Goal: Information Seeking & Learning: Learn about a topic

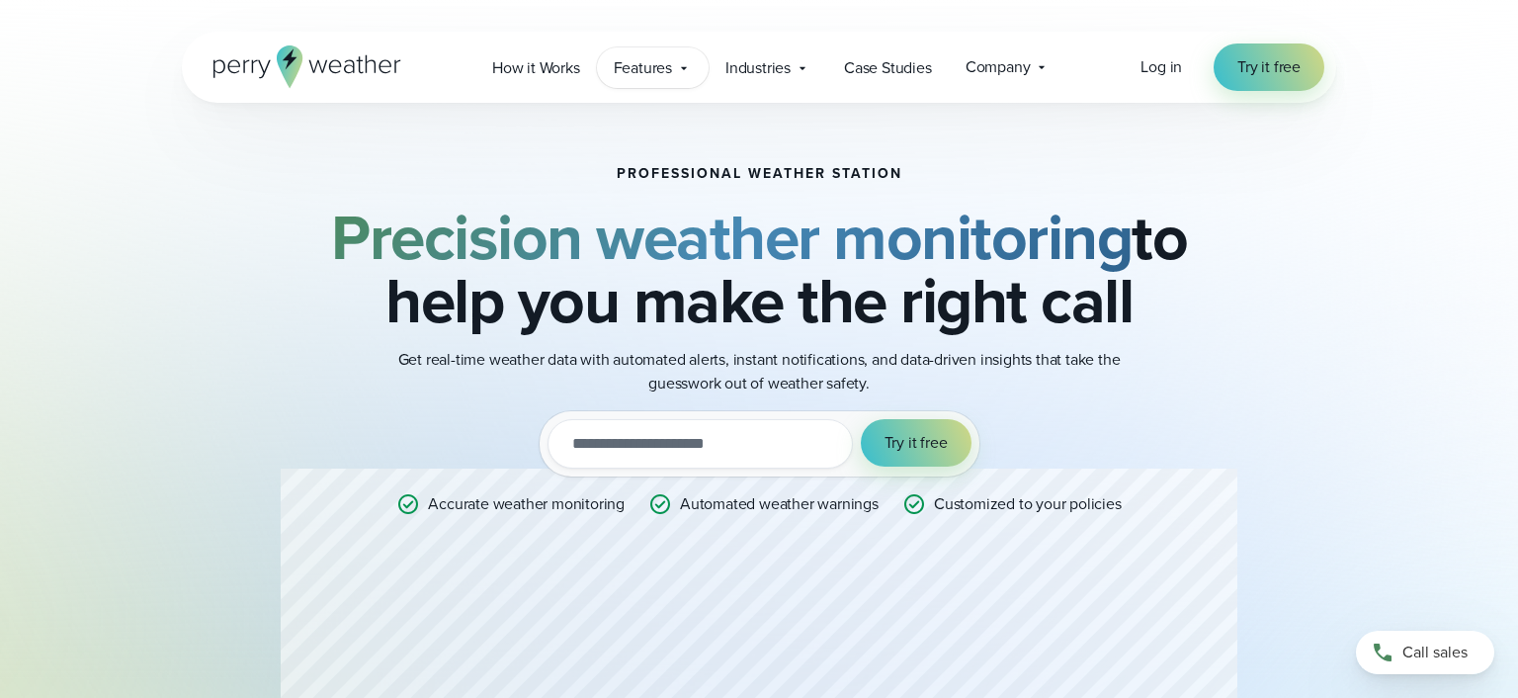
click at [665, 65] on span "Features" at bounding box center [643, 68] width 58 height 24
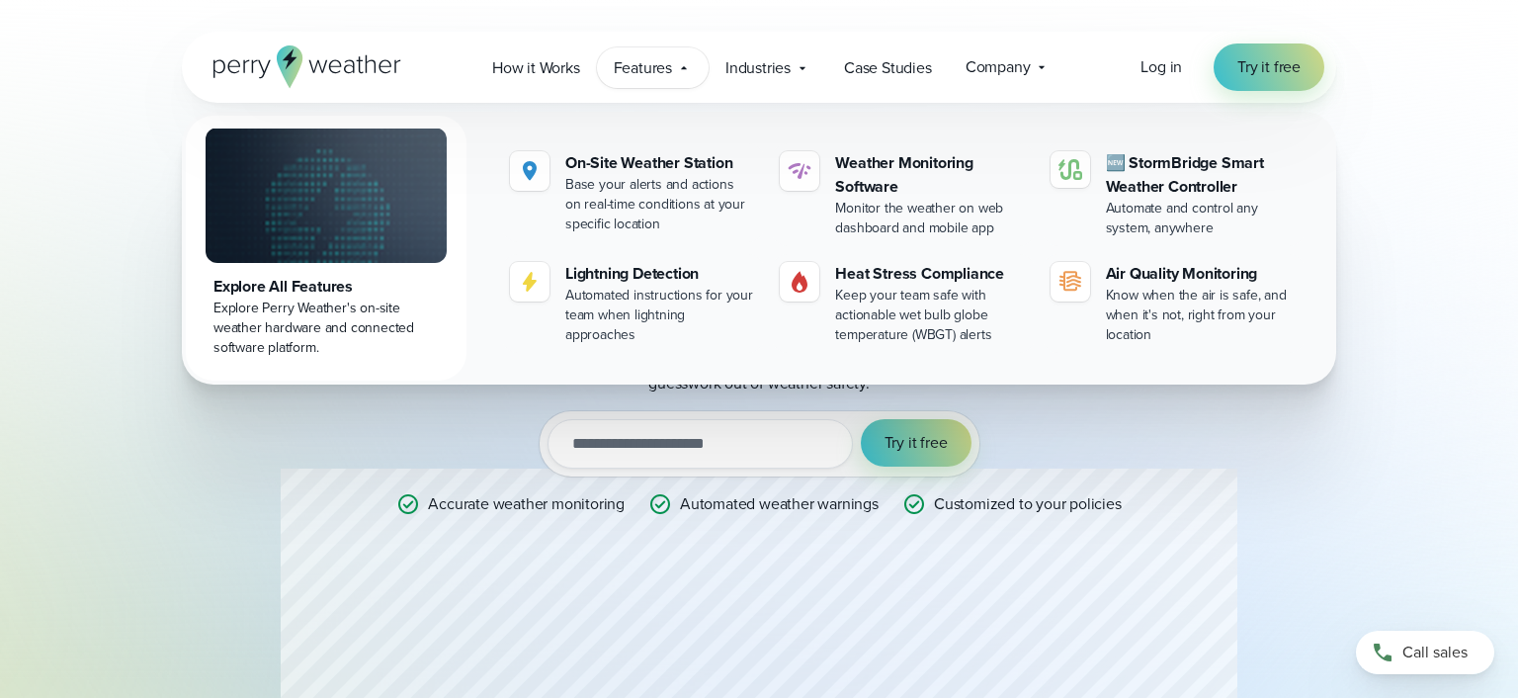
click at [295, 63] on icon at bounding box center [290, 66] width 26 height 42
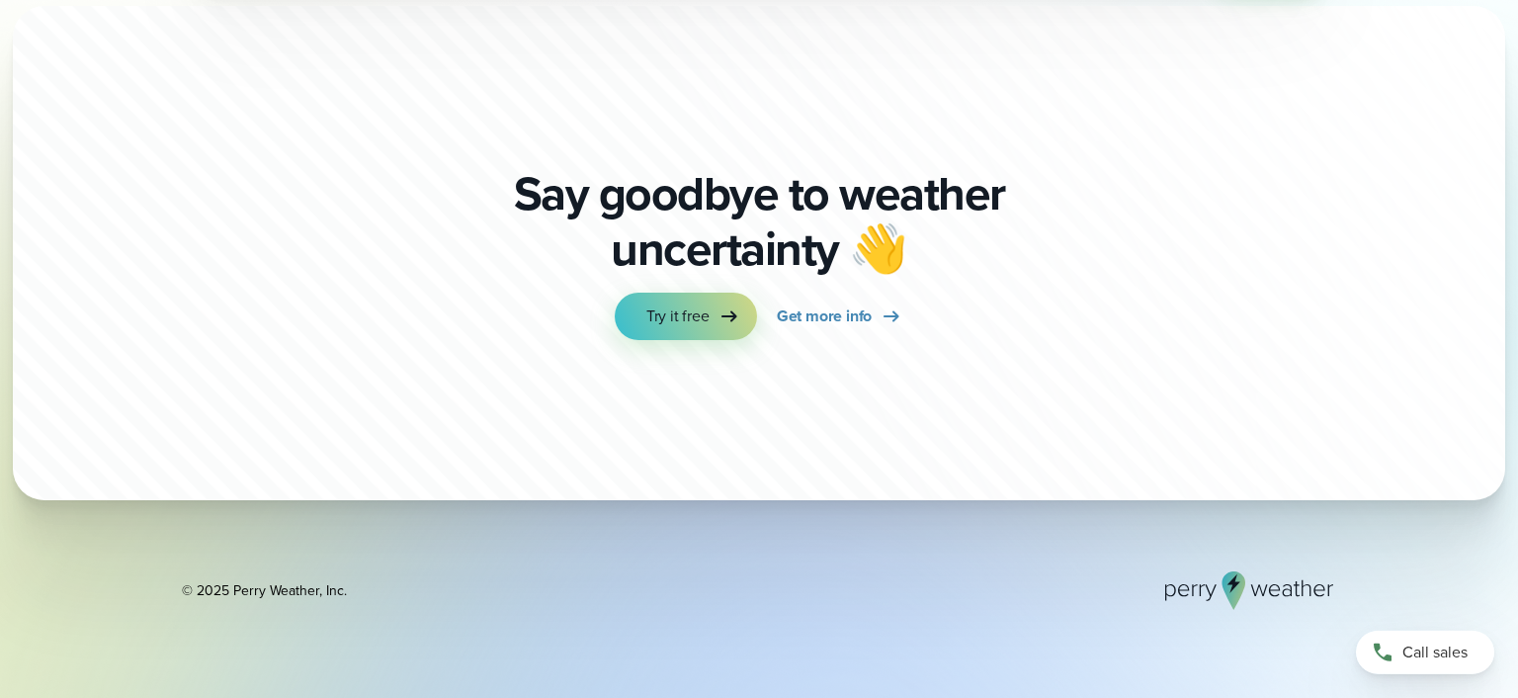
scroll to position [6853, 0]
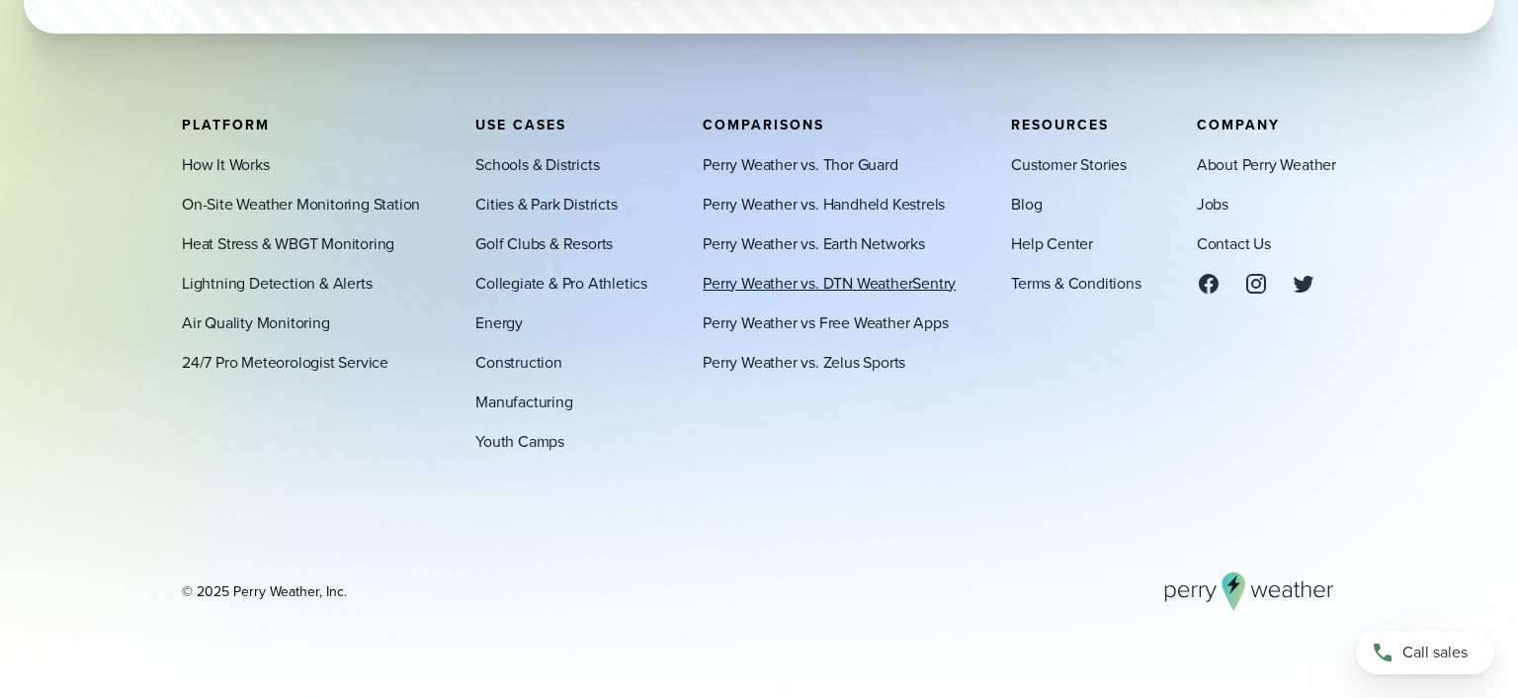
click at [863, 283] on link "Perry Weather vs. DTN WeatherSentry" at bounding box center [829, 283] width 253 height 24
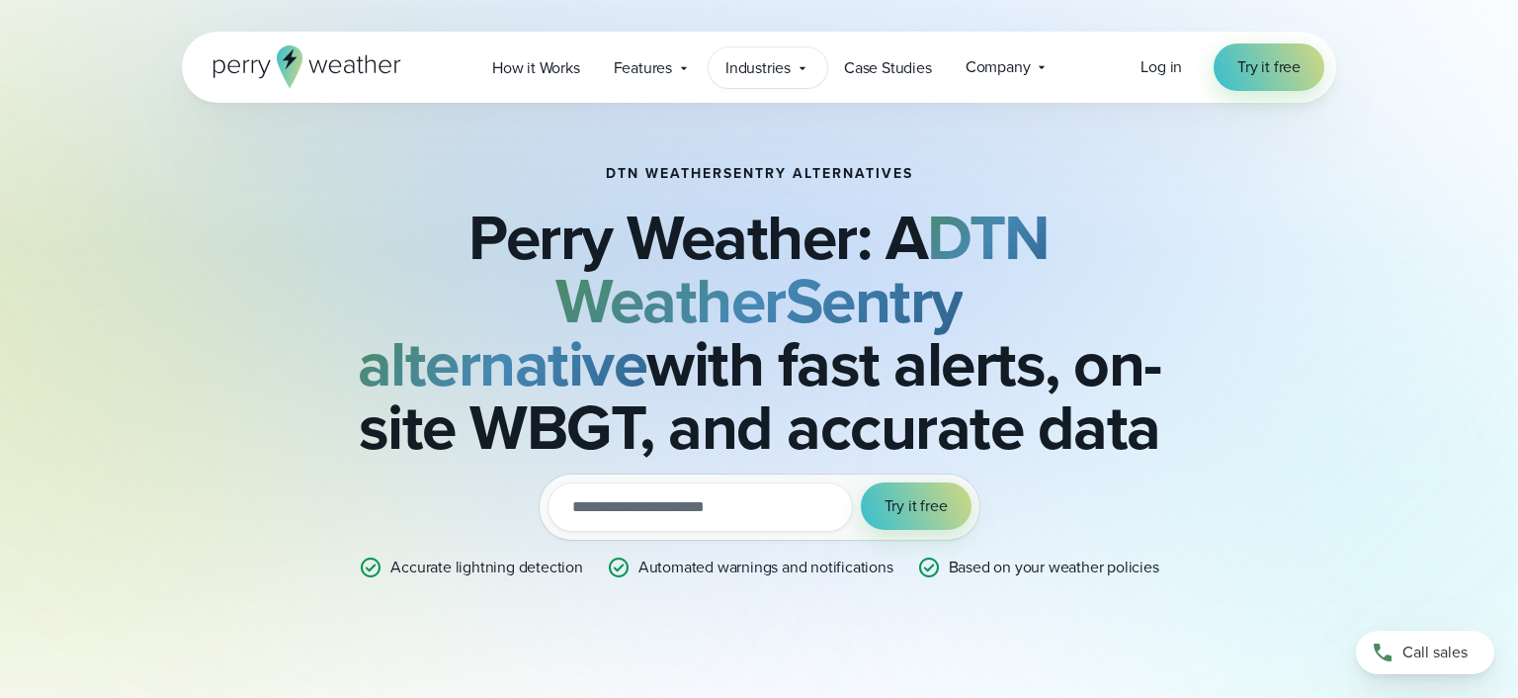
click at [789, 68] on span "Industries" at bounding box center [757, 68] width 65 height 24
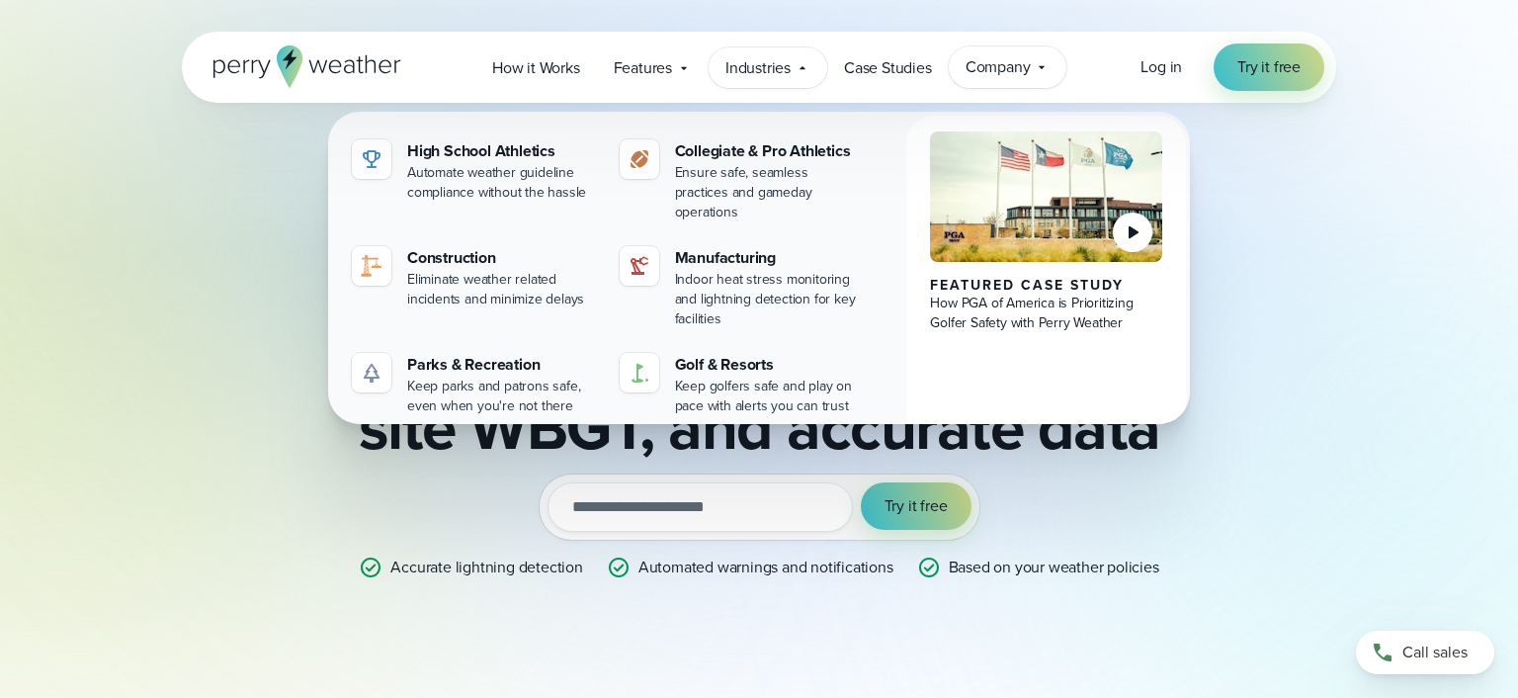
click at [992, 72] on span "Company" at bounding box center [998, 67] width 65 height 24
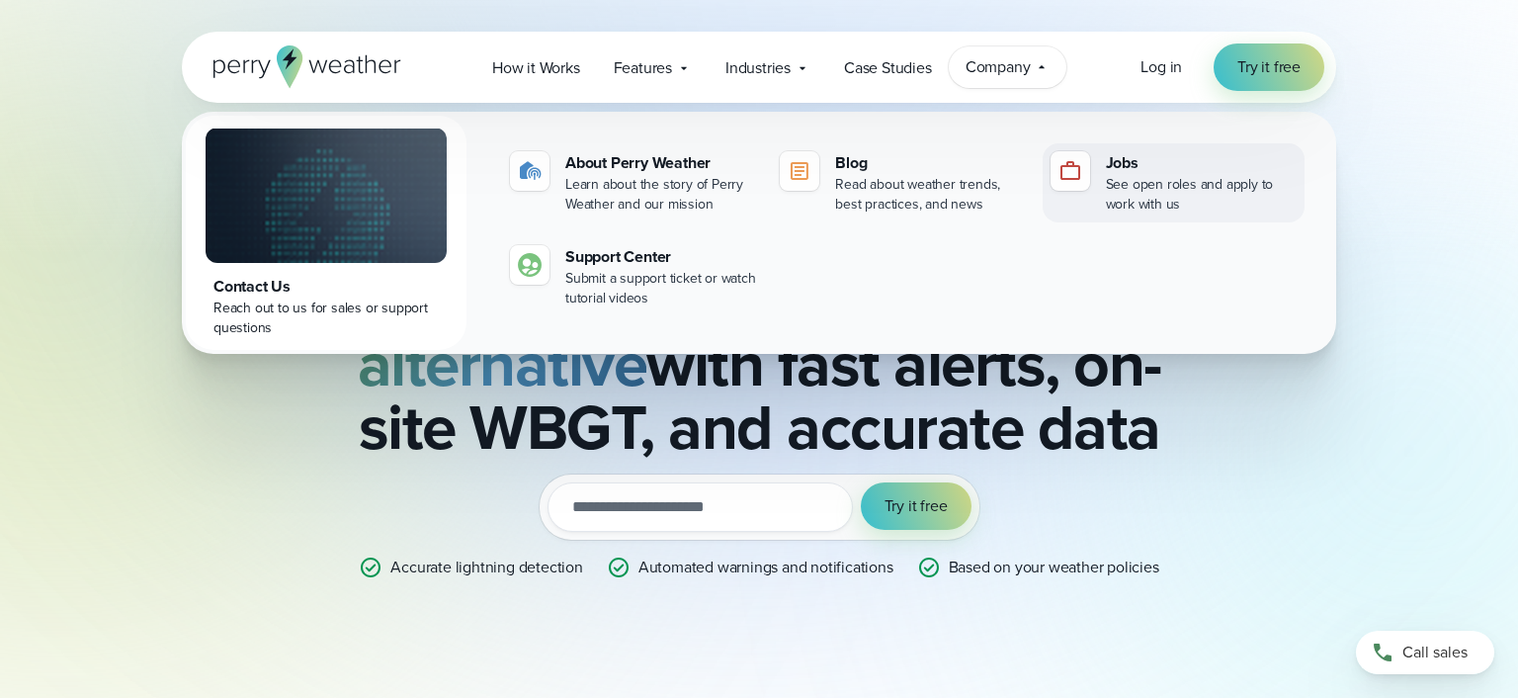
click at [1135, 186] on div "See open roles and apply to work with us" at bounding box center [1201, 195] width 191 height 40
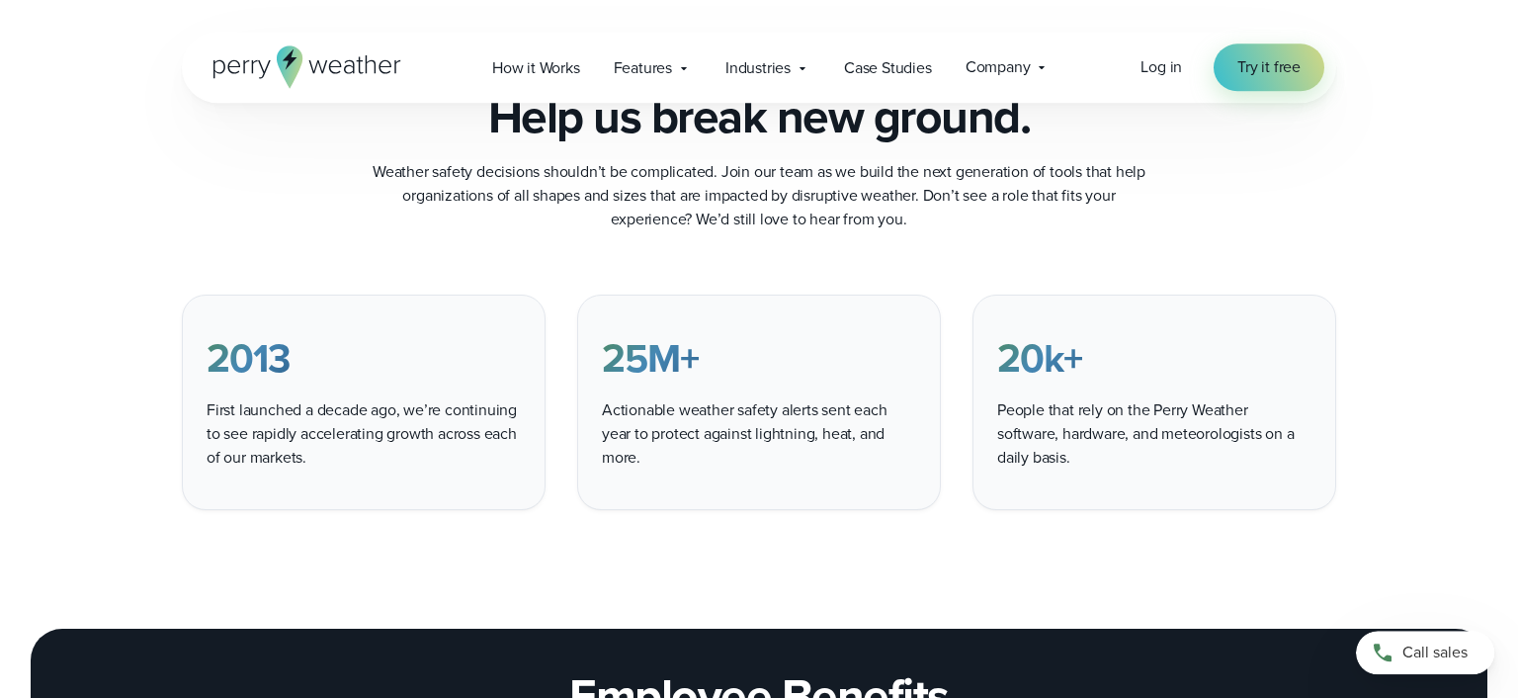
scroll to position [1412, 0]
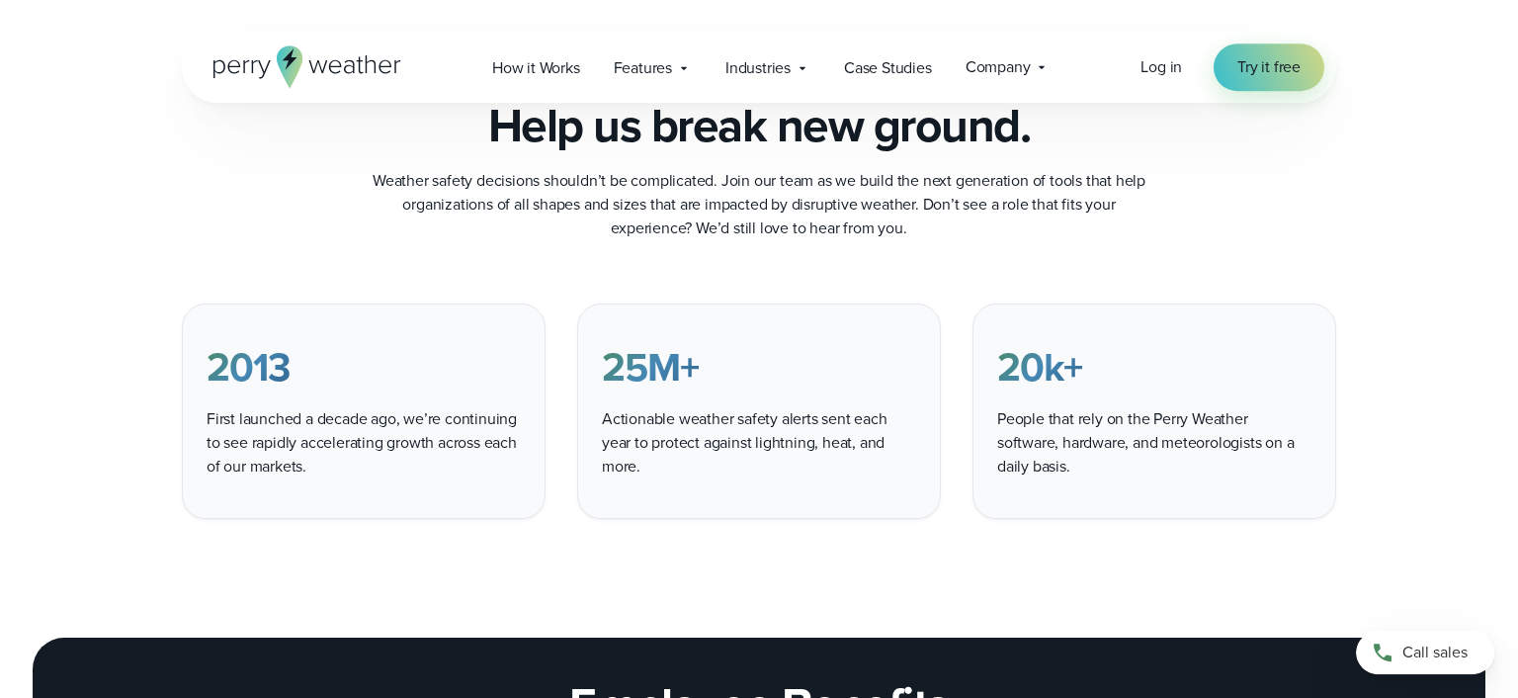
click at [1501, 183] on section "Help us break new ground. Weather safety decisions shouldn’t be complicated. Jo…" at bounding box center [759, 169] width 1518 height 142
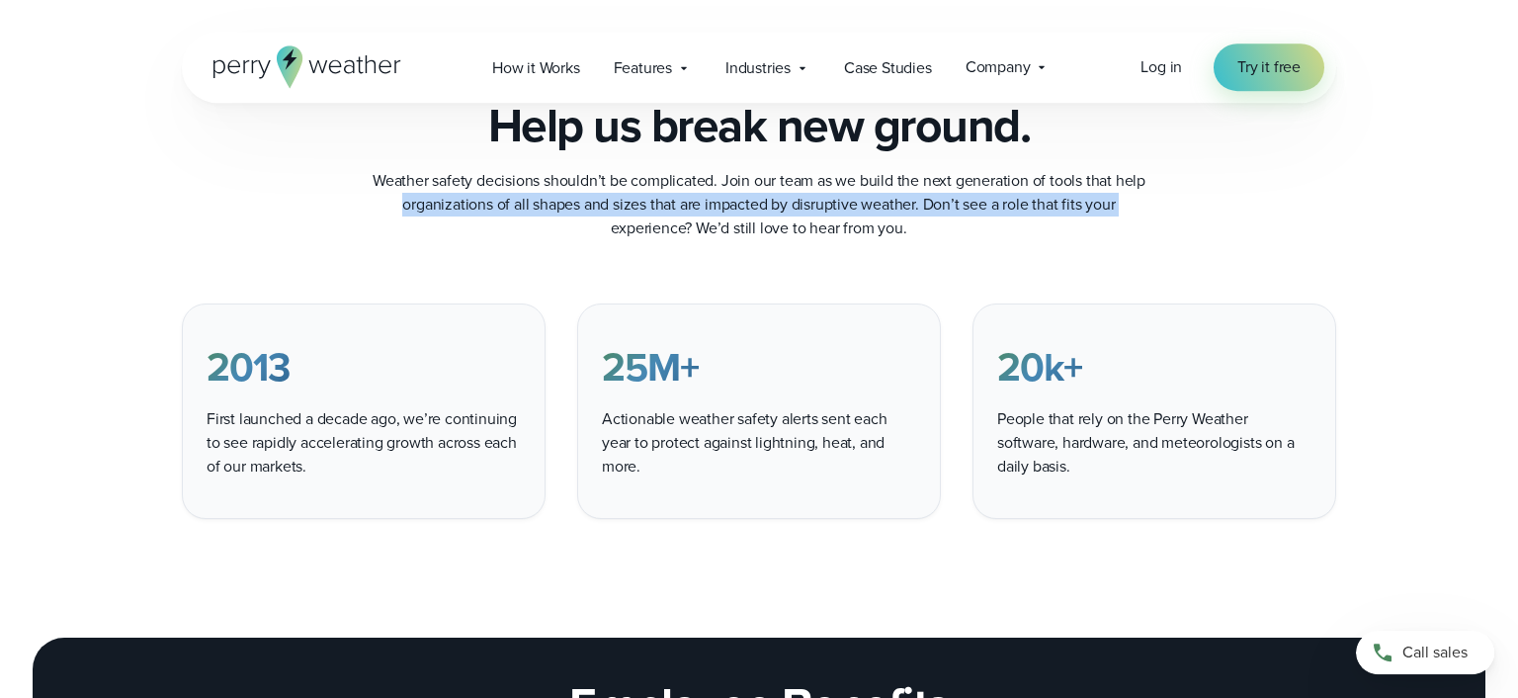
drag, startPoint x: 1517, startPoint y: 53, endPoint x: 1504, endPoint y: 208, distance: 154.7
click at [1504, 208] on section "Help us break new ground. Weather safety decisions shouldn’t be complicated. Jo…" at bounding box center [759, 169] width 1518 height 142
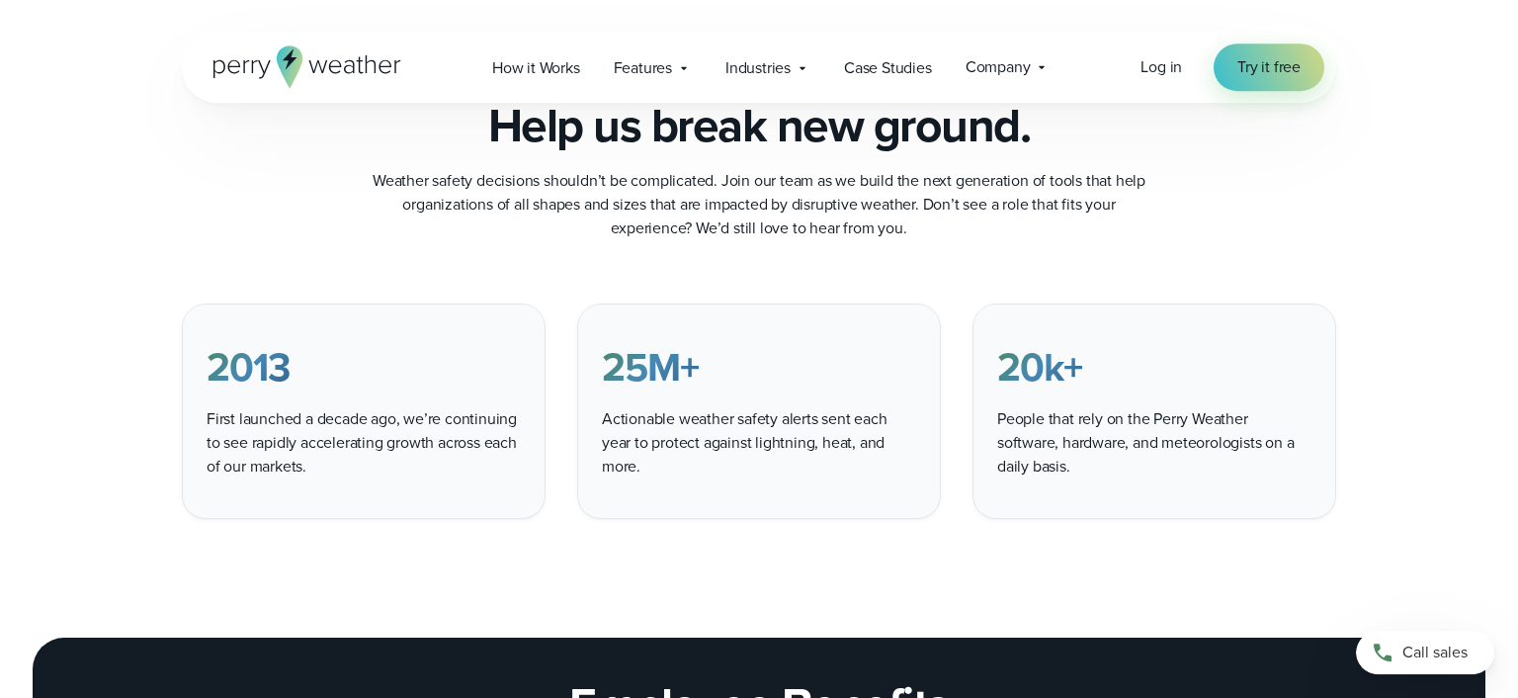
click at [1350, 459] on div "2013 First launched a decade ago, we’re continuing to see rapidly accelerating …" at bounding box center [758, 410] width 1423 height 215
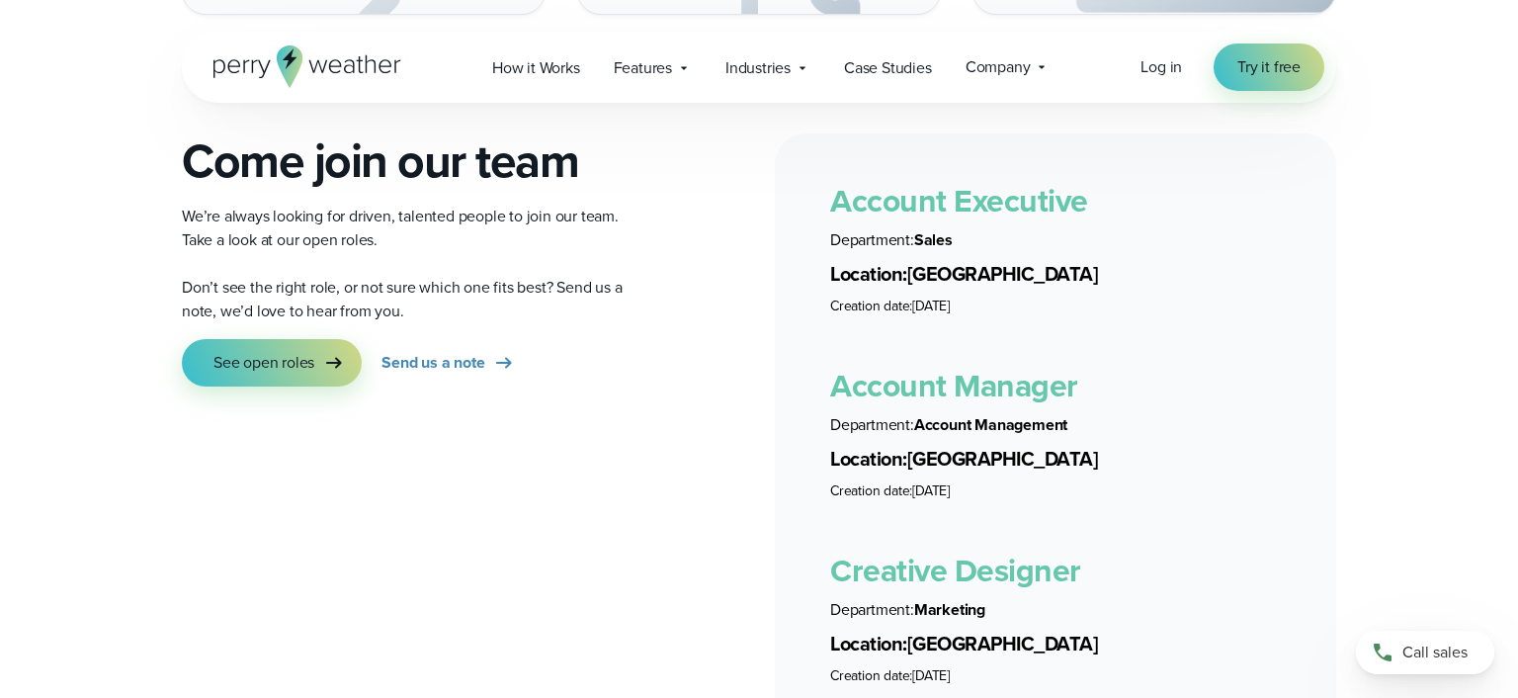
scroll to position [3484, 0]
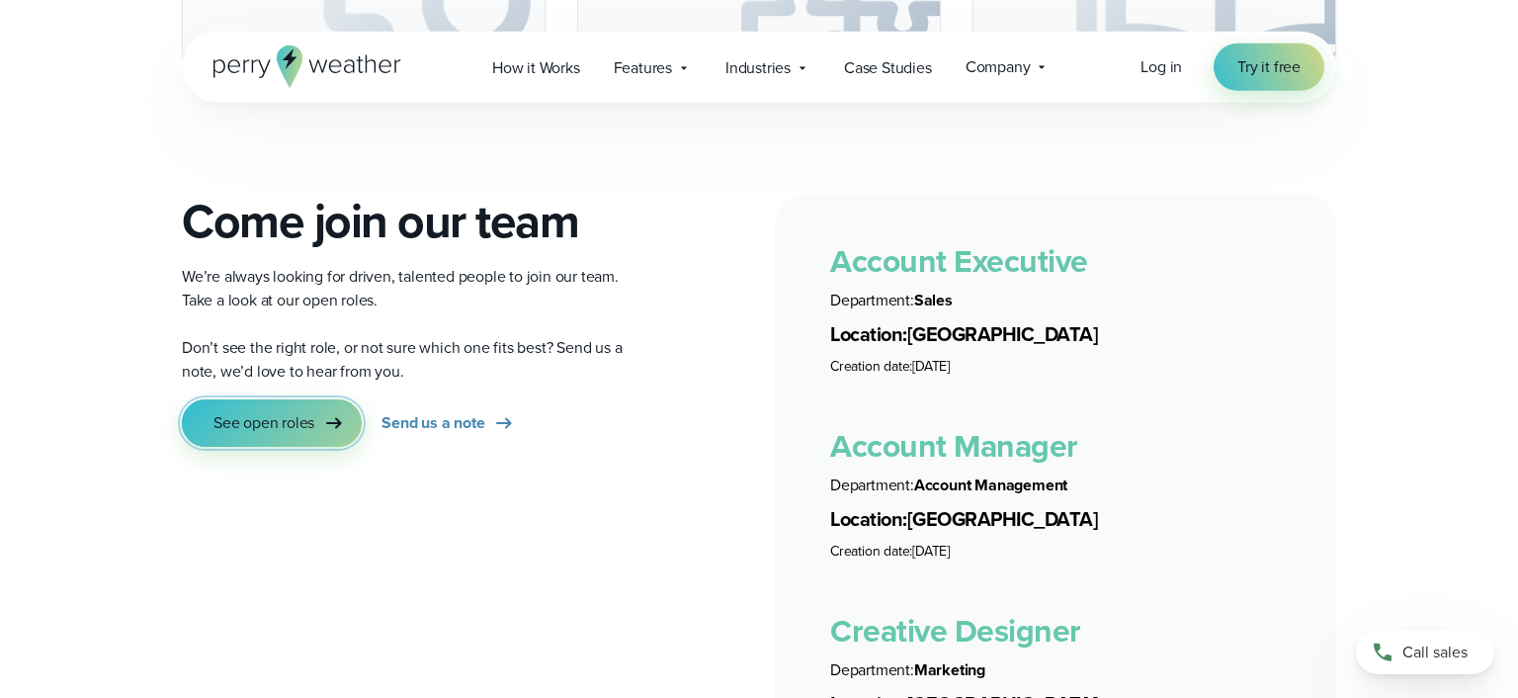
click at [280, 411] on span "See open roles" at bounding box center [263, 423] width 101 height 24
click at [765, 73] on span "Industries" at bounding box center [757, 68] width 65 height 24
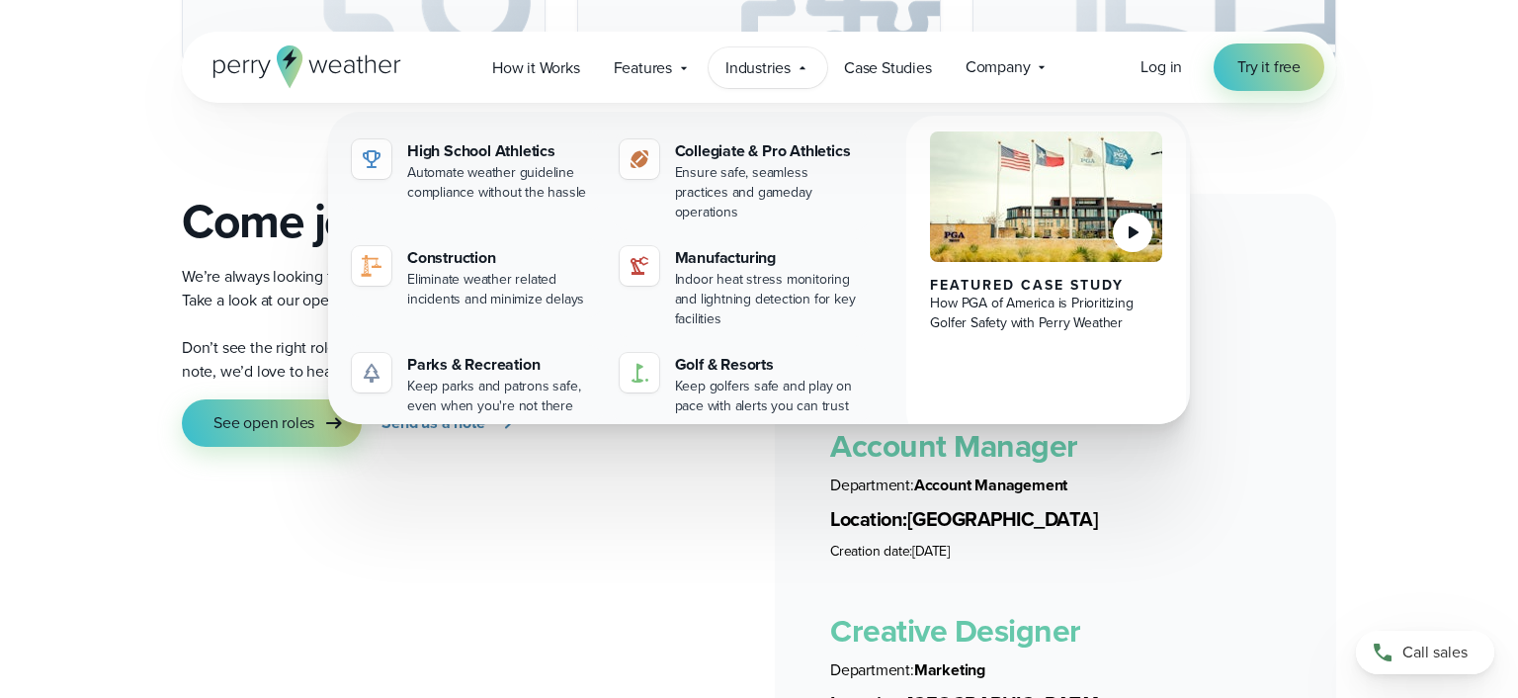
click at [765, 73] on span "Industries" at bounding box center [757, 68] width 65 height 24
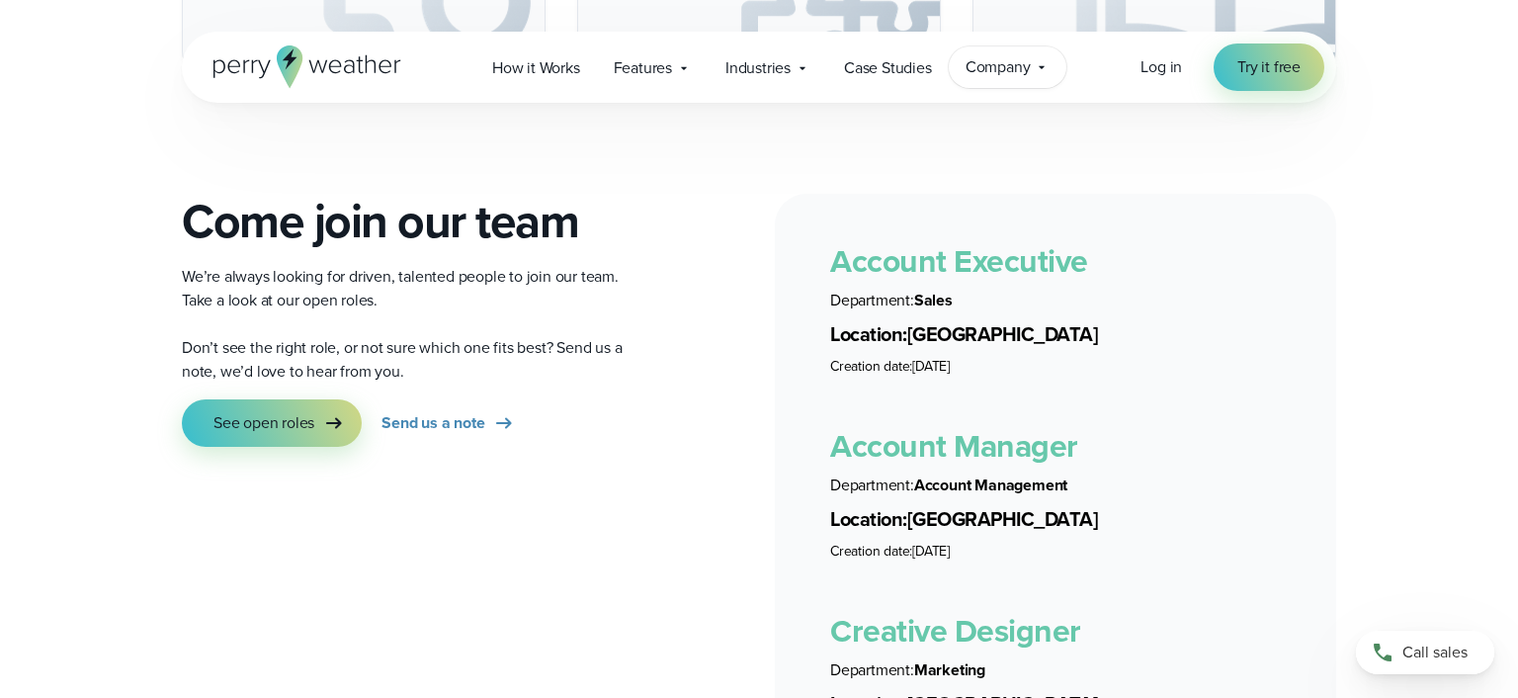
click at [1002, 77] on span "Company" at bounding box center [998, 67] width 65 height 24
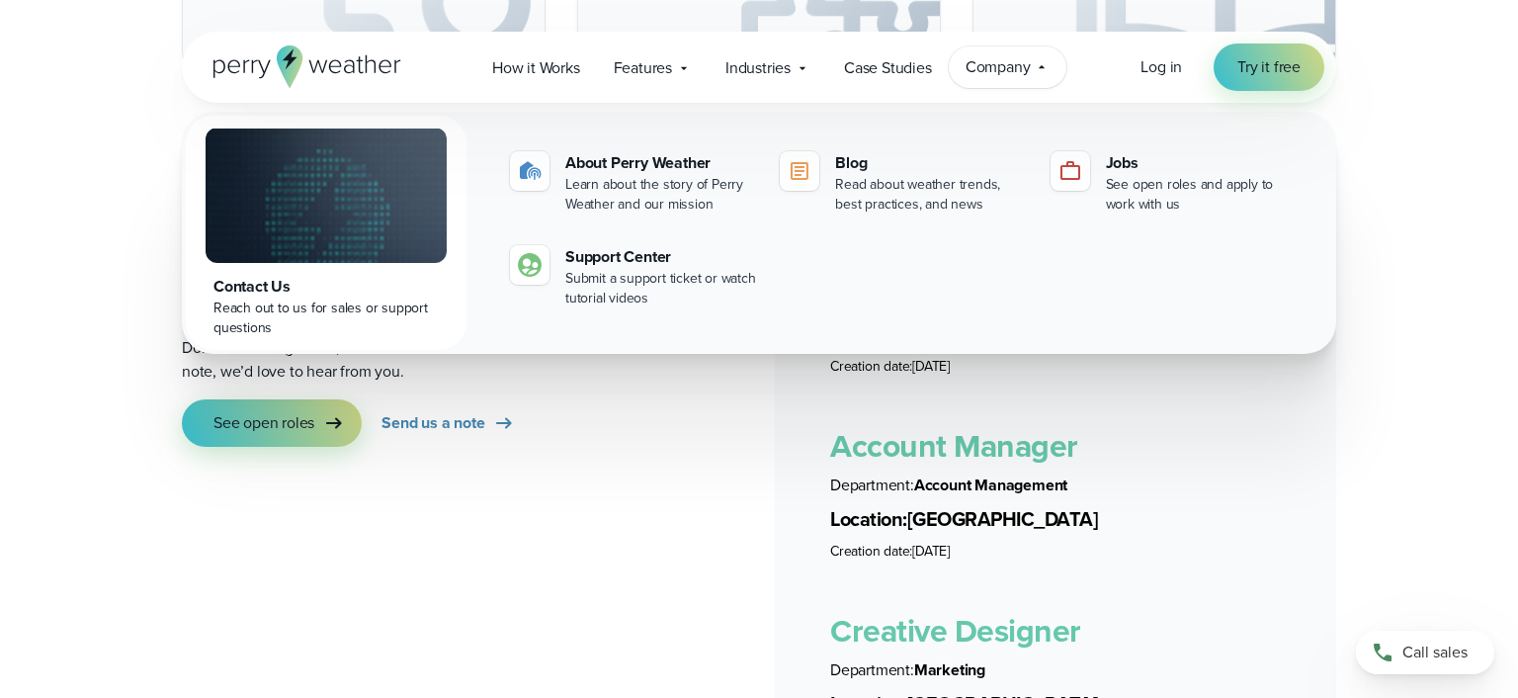
click at [1002, 77] on span "Company" at bounding box center [998, 67] width 65 height 24
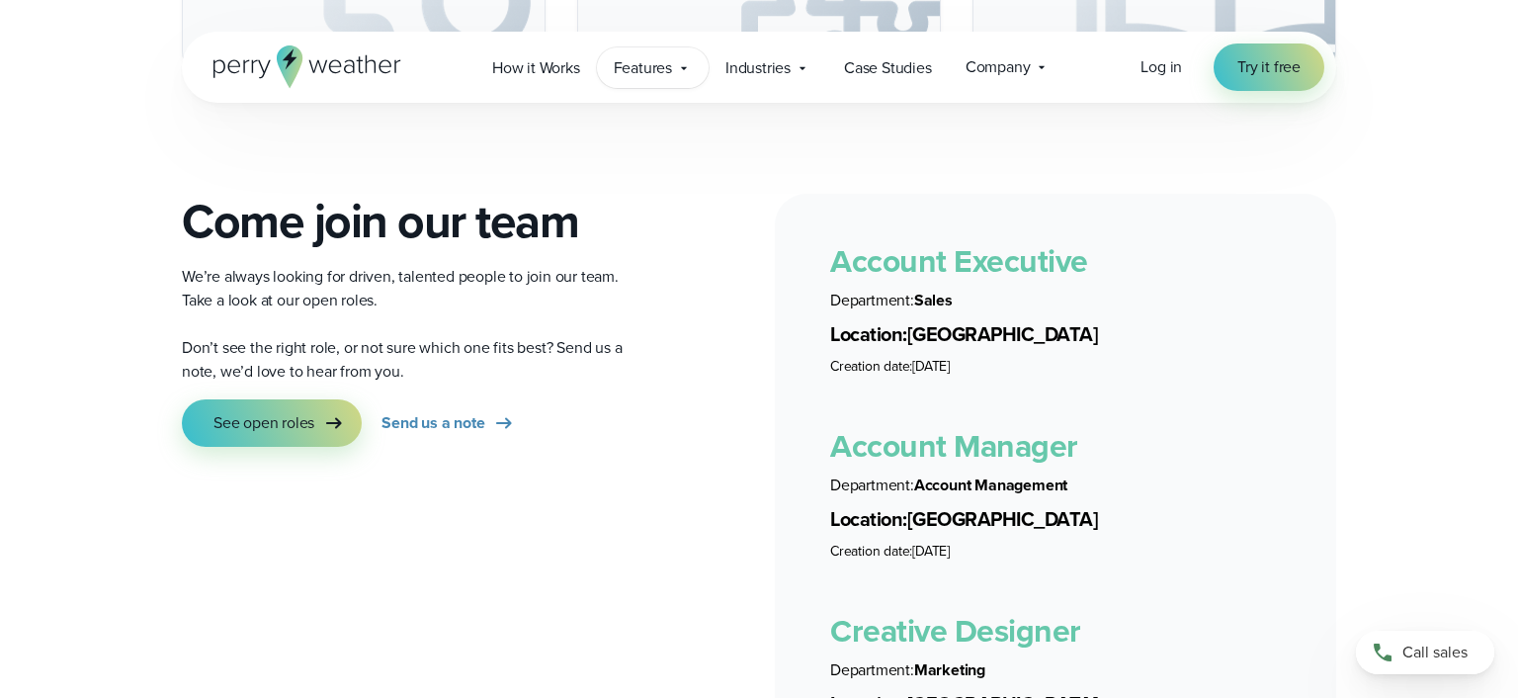
click at [641, 70] on span "Features" at bounding box center [643, 68] width 58 height 24
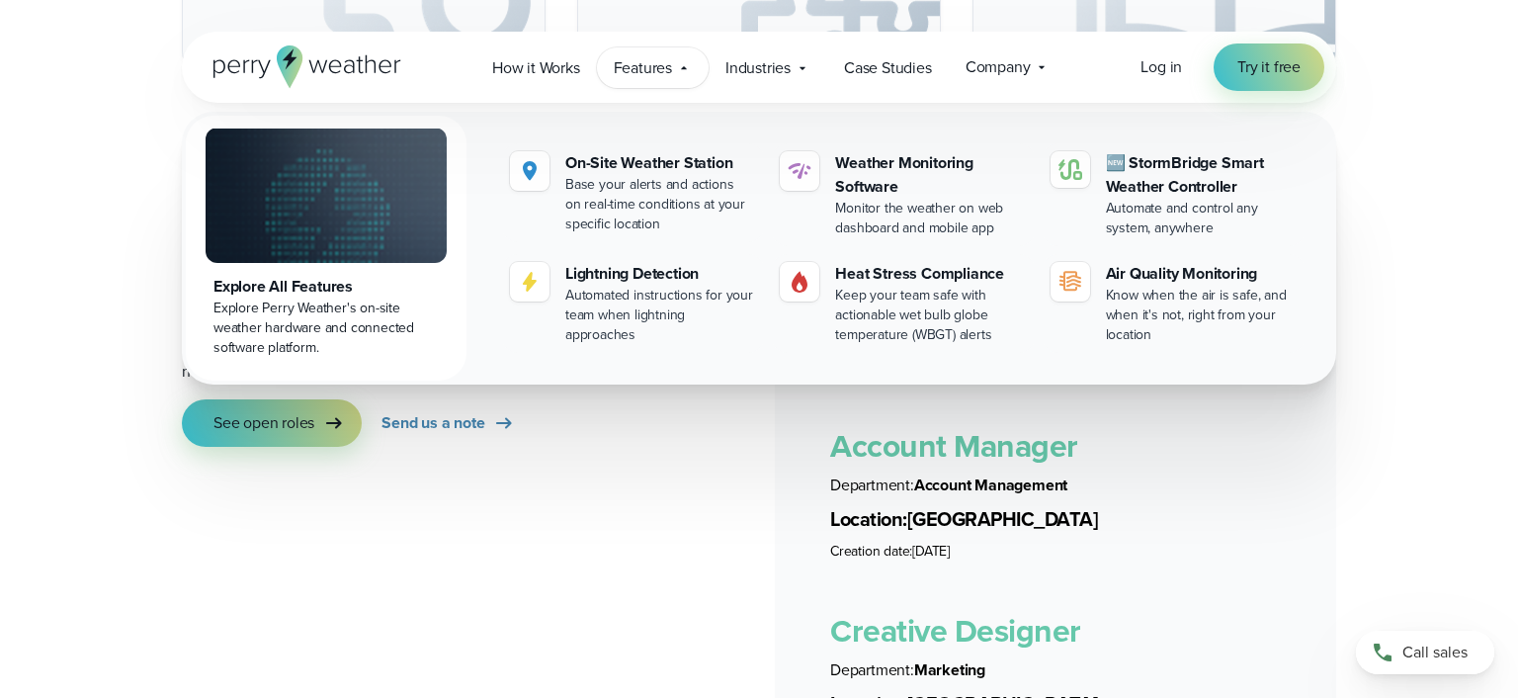
click at [643, 77] on span "Features" at bounding box center [643, 68] width 58 height 24
